Goal: Navigation & Orientation: Understand site structure

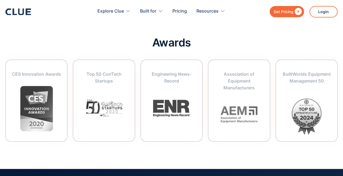
scroll to position [2165, 0]
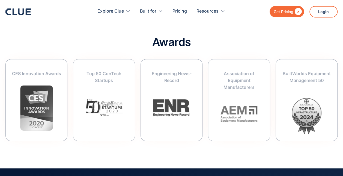
click at [168, 36] on h2 "Awards" at bounding box center [171, 42] width 333 height 12
click at [163, 36] on h2 "Awards" at bounding box center [171, 42] width 333 height 12
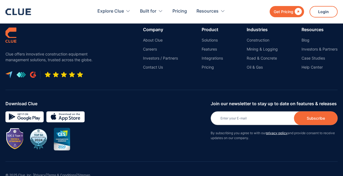
scroll to position [2534, 0]
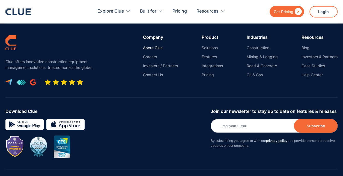
click at [147, 45] on link "About Clue" at bounding box center [160, 47] width 35 height 5
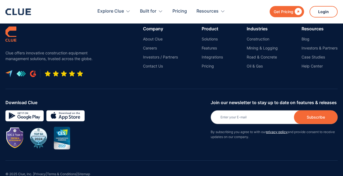
scroll to position [695, 0]
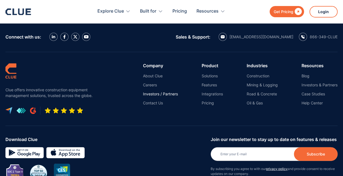
click at [149, 92] on link "Investors / Partners" at bounding box center [160, 94] width 35 height 5
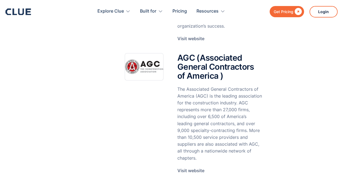
scroll to position [492, 0]
